Goal: Book appointment/travel/reservation

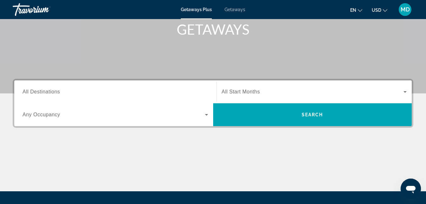
scroll to position [98, 0]
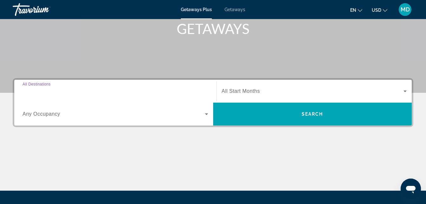
click at [159, 91] on input "Destination All Destinations" at bounding box center [116, 92] width 186 height 8
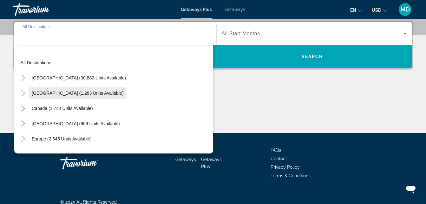
click at [68, 90] on span "Search widget" at bounding box center [78, 92] width 98 height 15
type input "**********"
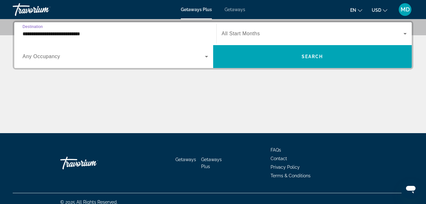
click at [254, 32] on span "All Start Months" at bounding box center [241, 33] width 38 height 5
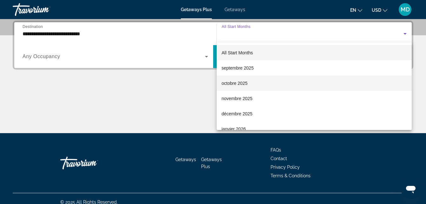
click at [244, 85] on span "octobre 2025" at bounding box center [235, 83] width 26 height 8
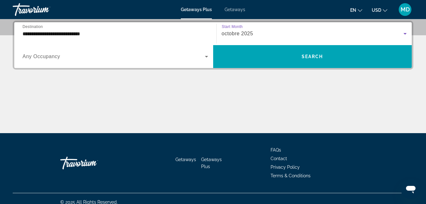
click at [175, 55] on span "Search widget" at bounding box center [114, 57] width 182 height 8
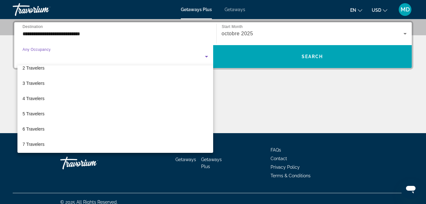
scroll to position [0, 0]
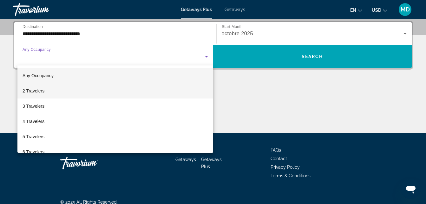
click at [128, 90] on mat-option "2 Travelers" at bounding box center [115, 90] width 196 height 15
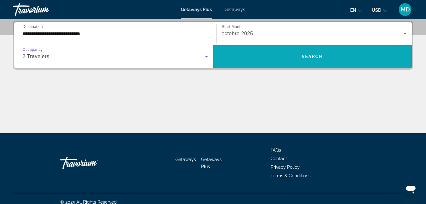
click at [242, 56] on span "Search widget" at bounding box center [312, 56] width 199 height 15
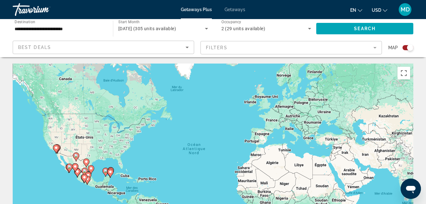
click at [109, 173] on image "Main content" at bounding box center [110, 172] width 4 height 4
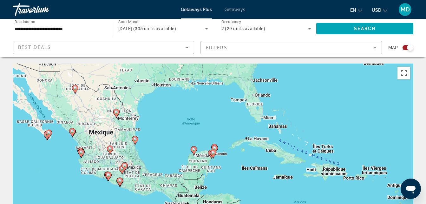
click at [126, 167] on icon "Main content" at bounding box center [124, 166] width 6 height 8
type input "**********"
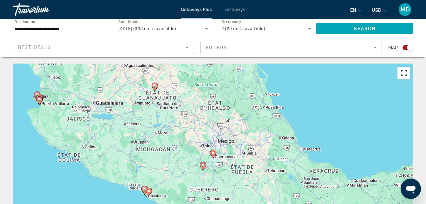
click at [214, 155] on icon "Main content" at bounding box center [213, 154] width 6 height 8
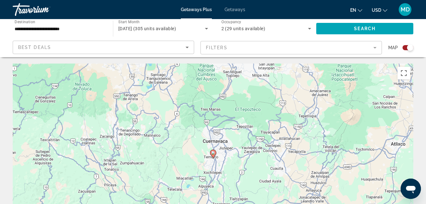
click at [214, 153] on image "Main content" at bounding box center [213, 153] width 4 height 4
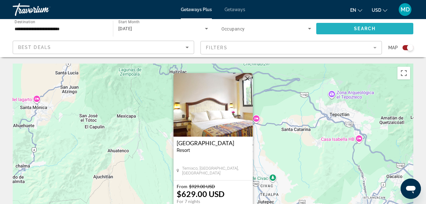
click at [379, 28] on span "Search widget" at bounding box center [364, 28] width 97 height 15
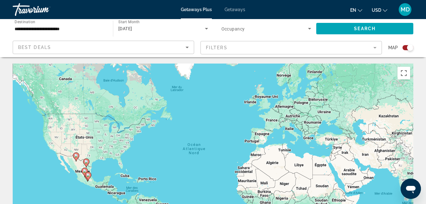
click at [238, 45] on mat-form-field "Filters" at bounding box center [290, 47] width 181 height 13
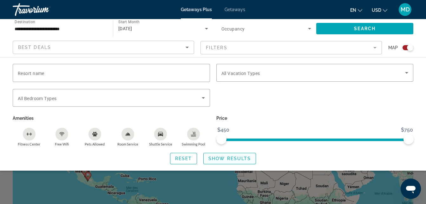
click at [231, 158] on span "Show Results" at bounding box center [229, 158] width 42 height 5
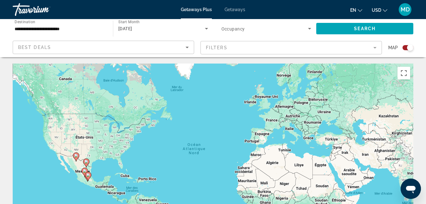
click at [160, 32] on div "[DATE]" at bounding box center [161, 29] width 87 height 8
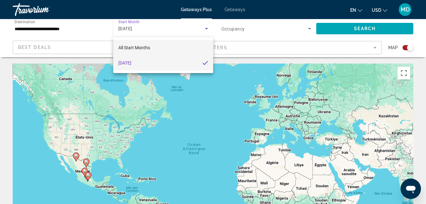
click at [169, 49] on mat-option "All Start Months" at bounding box center [163, 47] width 100 height 15
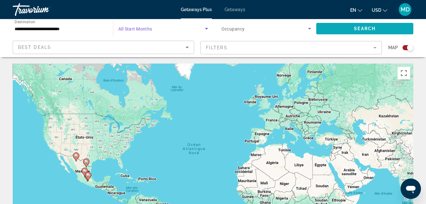
click at [372, 31] on span "Search" at bounding box center [365, 28] width 22 height 5
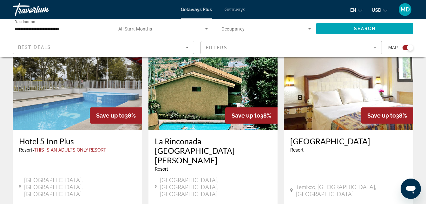
scroll to position [255, 0]
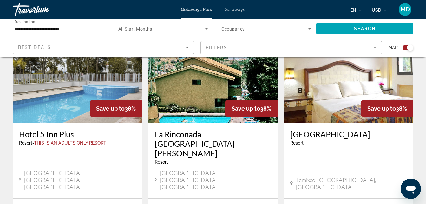
click at [382, 11] on button "USD USD ($) MXN (Mex$) CAD (Can$) GBP (£) EUR (€) AUD (A$) NZD (NZ$) CNY (CN¥)" at bounding box center [380, 9] width 16 height 9
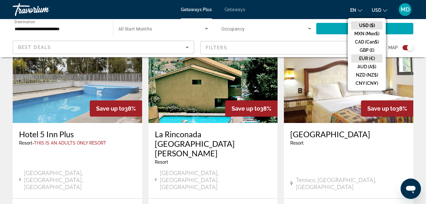
click at [368, 58] on button "EUR (€)" at bounding box center [366, 58] width 31 height 8
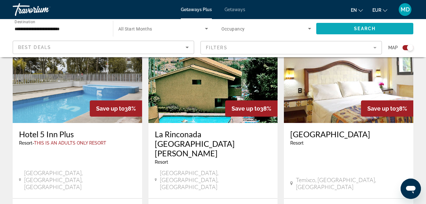
click at [392, 31] on span "Search widget" at bounding box center [364, 28] width 97 height 15
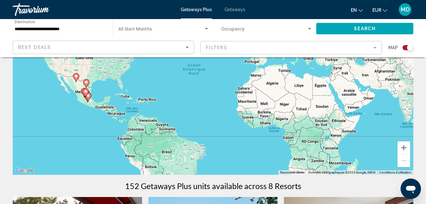
scroll to position [0, 0]
